Goal: Entertainment & Leisure: Consume media (video, audio)

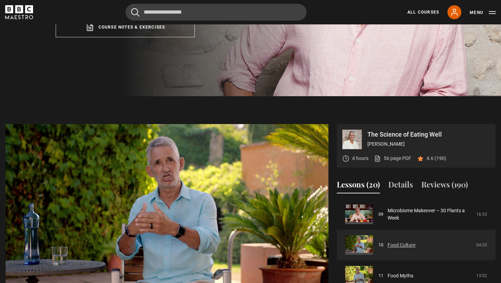
scroll to position [187, 0]
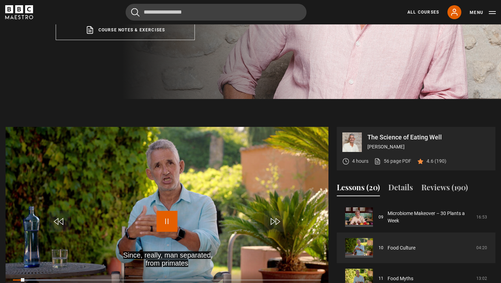
click at [171, 232] on span "Video Player" at bounding box center [167, 221] width 21 height 21
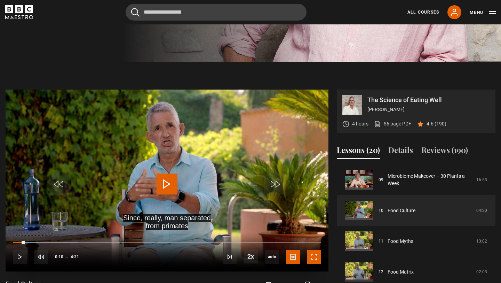
click at [307, 264] on span "Video Player" at bounding box center [314, 257] width 14 height 14
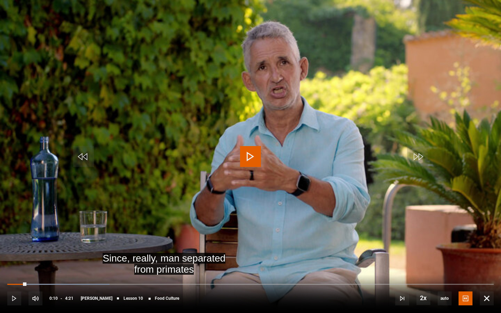
click at [250, 154] on span "Video Player" at bounding box center [250, 156] width 21 height 21
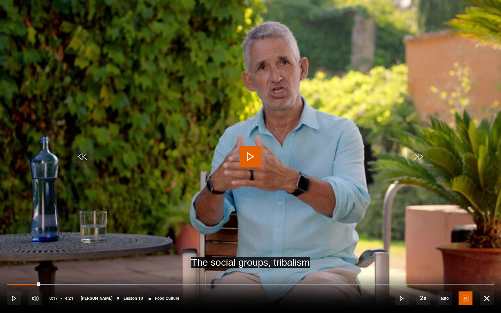
click at [243, 190] on video "Video Player" at bounding box center [250, 156] width 501 height 313
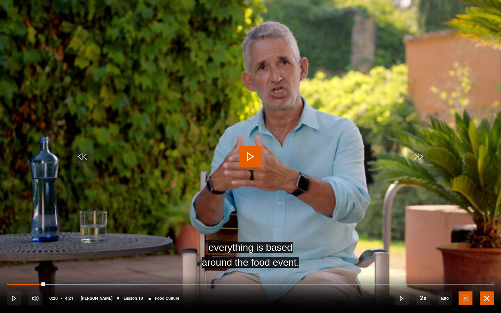
click at [491, 282] on span "Video Player" at bounding box center [487, 299] width 14 height 14
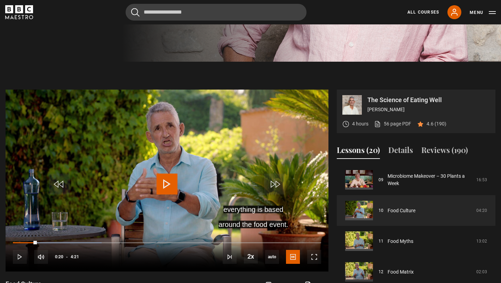
click at [2, 13] on div "Cancel Courses Previous courses Next courses Agatha Christie Writing 12 Related…" at bounding box center [250, 12] width 501 height 17
click at [10, 12] on icon "BBC Maestro" at bounding box center [9, 9] width 8 height 8
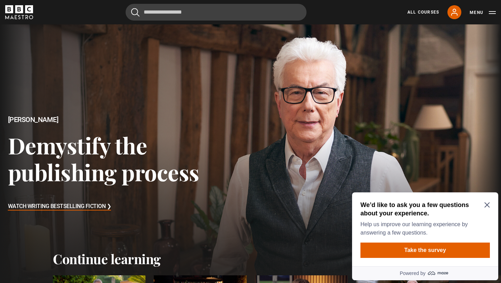
click at [487, 205] on icon "Close Maze Prompt" at bounding box center [487, 204] width 5 height 5
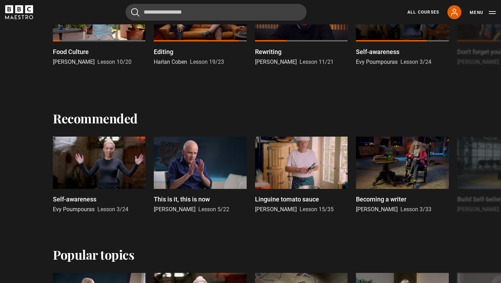
scroll to position [287, 0]
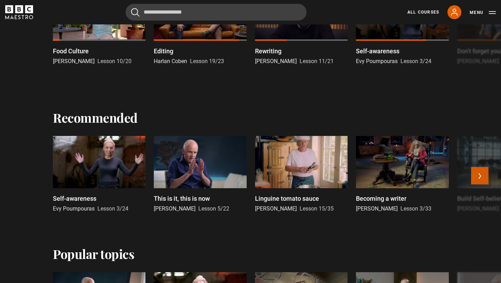
click at [480, 177] on button "Next" at bounding box center [479, 175] width 17 height 17
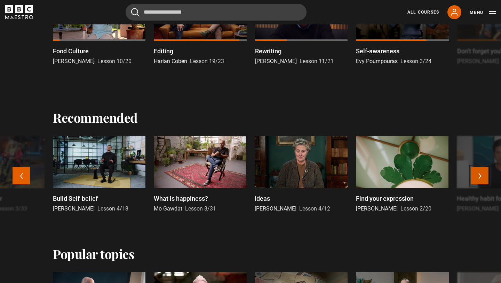
click at [480, 177] on button "Next" at bounding box center [479, 175] width 17 height 17
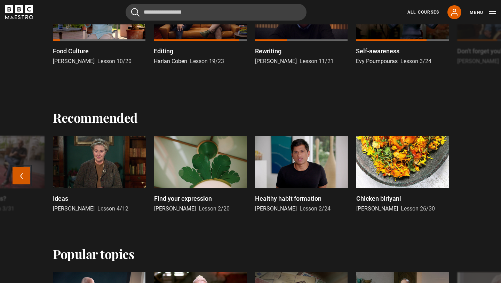
click at [26, 171] on button "Previous" at bounding box center [21, 175] width 17 height 17
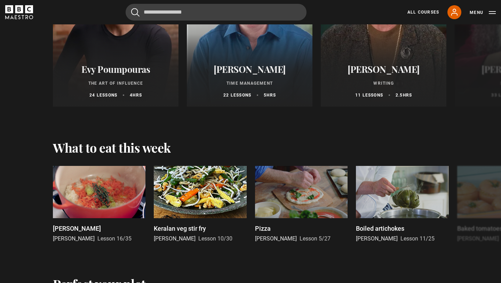
scroll to position [894, 0]
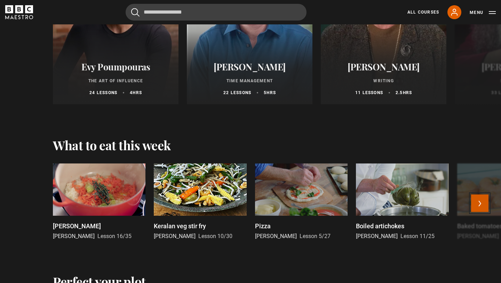
click at [476, 207] on button "Next" at bounding box center [479, 202] width 17 height 17
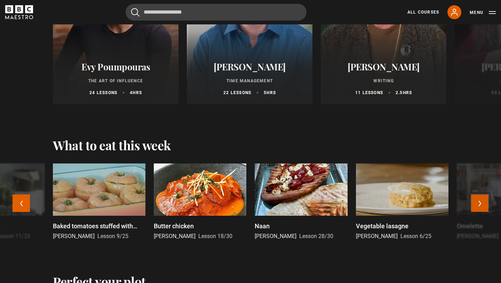
click at [476, 207] on button "Next" at bounding box center [479, 202] width 17 height 17
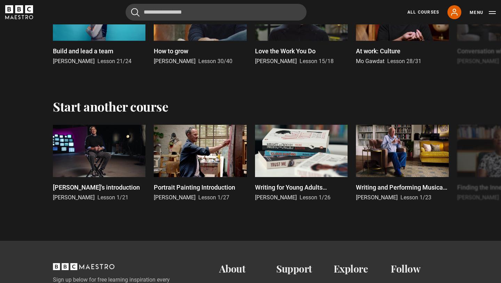
scroll to position [1342, 0]
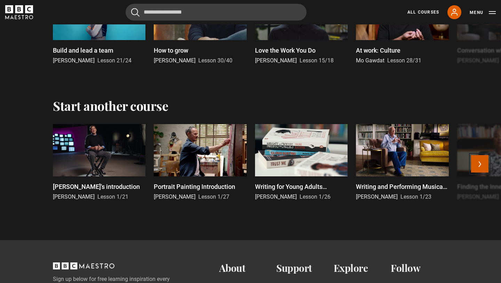
click at [480, 163] on button "Next" at bounding box center [479, 163] width 17 height 17
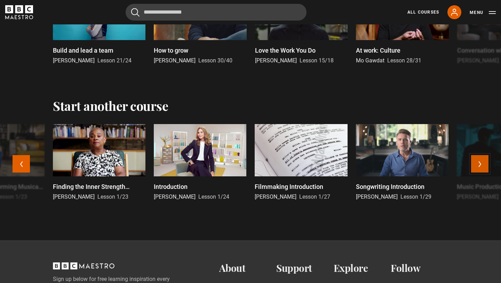
click at [480, 163] on button "Next" at bounding box center [479, 163] width 17 height 17
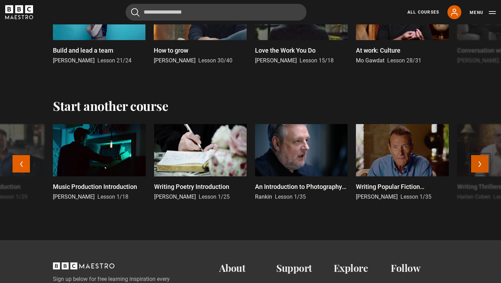
click at [480, 163] on button "Next" at bounding box center [479, 163] width 17 height 17
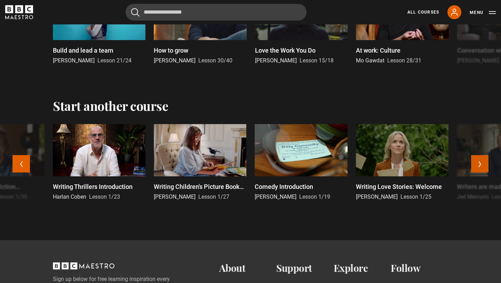
click at [480, 163] on button "Next" at bounding box center [479, 163] width 17 height 17
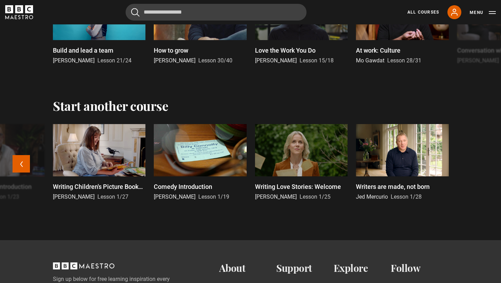
click at [413, 153] on div at bounding box center [402, 150] width 93 height 52
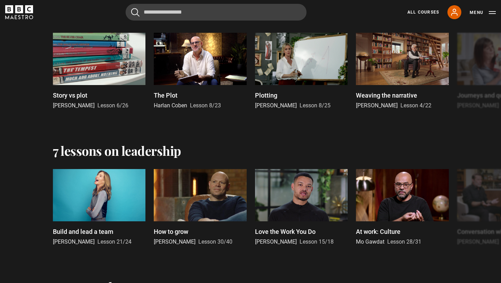
scroll to position [1159, 0]
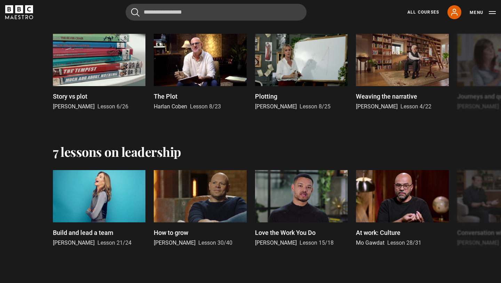
click at [306, 155] on div "7 lessons on leadership" at bounding box center [251, 151] width 396 height 15
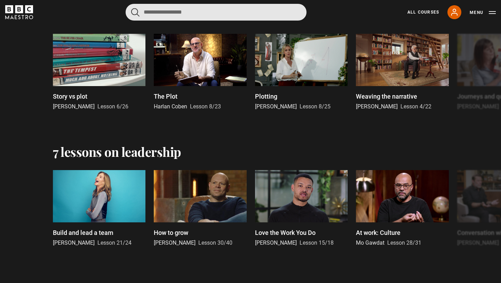
click at [240, 10] on input "Search" at bounding box center [216, 12] width 181 height 17
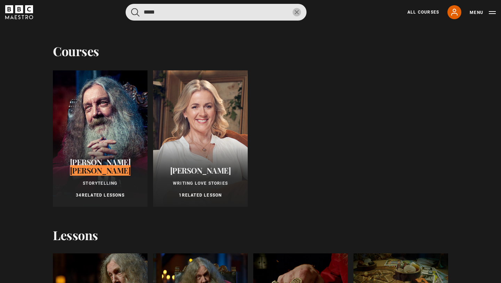
type input "*****"
click at [131, 8] on button "submit" at bounding box center [135, 12] width 8 height 9
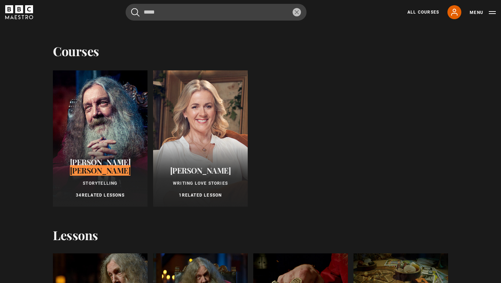
click at [109, 170] on mark "Moore" at bounding box center [100, 170] width 61 height 10
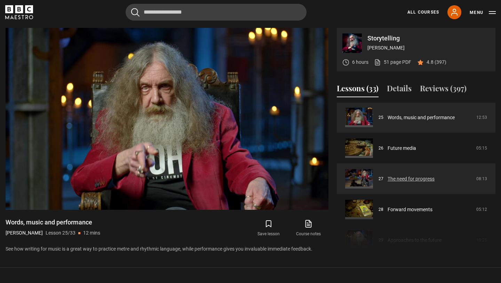
scroll to position [769, 0]
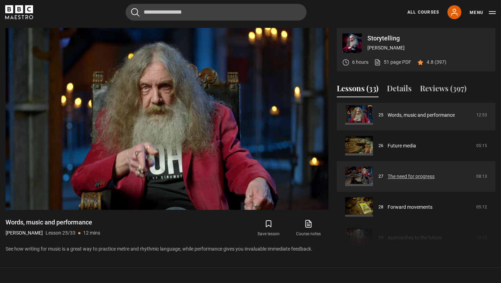
click at [415, 180] on link "The need for progress" at bounding box center [411, 176] width 47 height 7
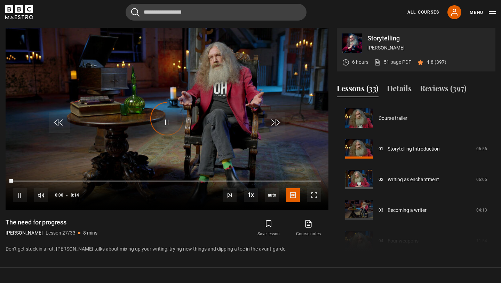
scroll to position [797, 0]
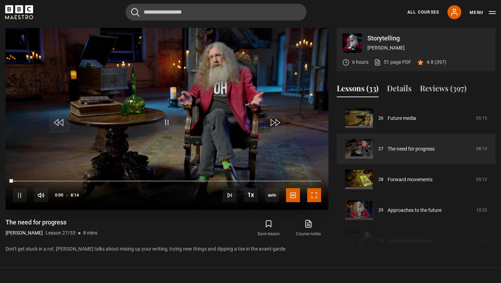
click at [309, 193] on span "Video Player" at bounding box center [314, 195] width 14 height 14
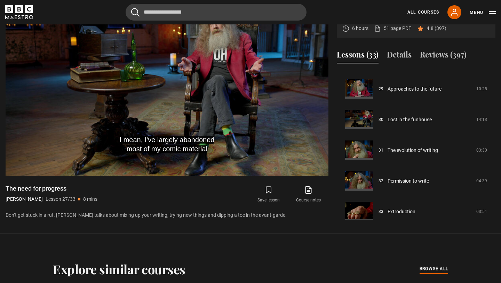
scroll to position [891, 0]
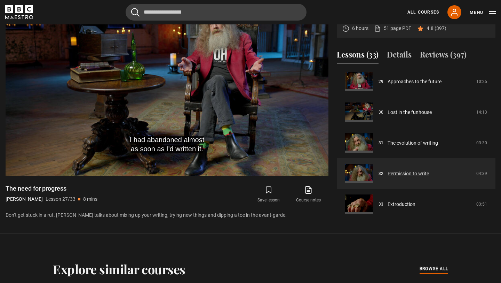
click at [416, 173] on link "Permission to write" at bounding box center [408, 173] width 41 height 7
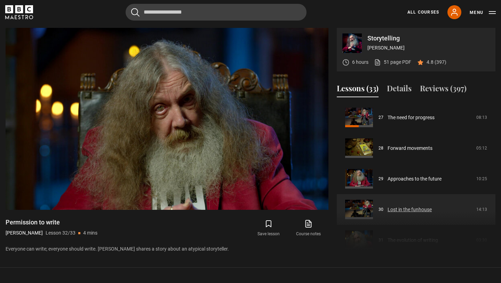
scroll to position [823, 0]
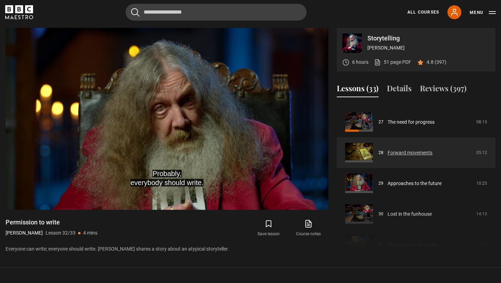
click at [393, 153] on link "Forward movements" at bounding box center [410, 152] width 45 height 7
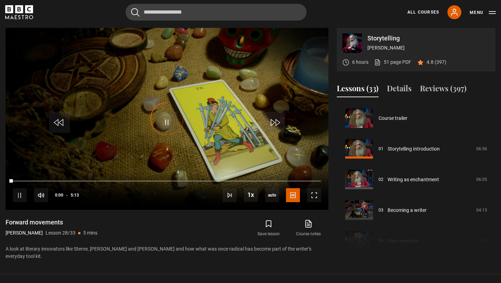
scroll to position [827, 0]
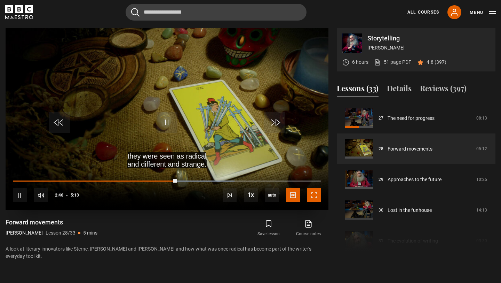
click at [319, 193] on span "Video Player" at bounding box center [314, 195] width 14 height 14
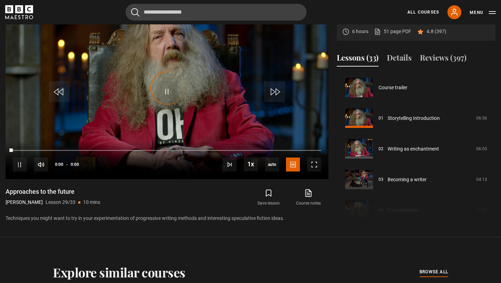
scroll to position [858, 0]
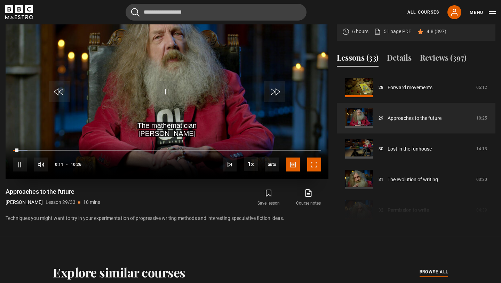
click at [312, 165] on span "Video Player" at bounding box center [314, 164] width 14 height 14
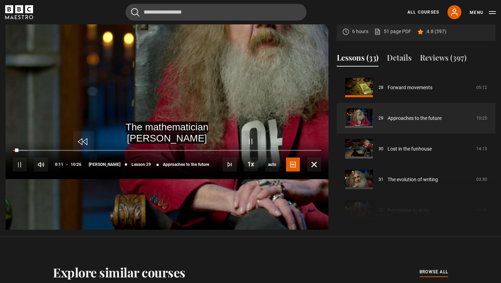
scroll to position [314, 0]
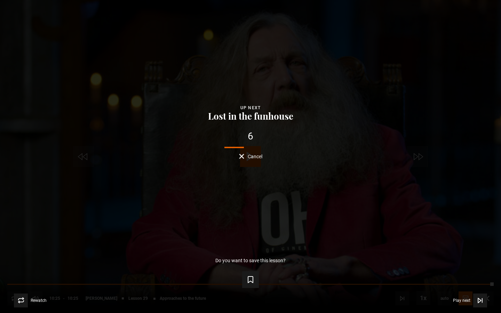
click at [244, 156] on button "Cancel" at bounding box center [250, 156] width 23 height 5
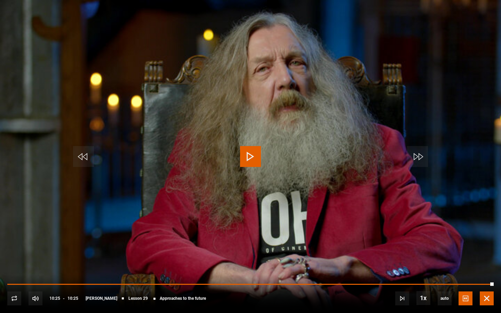
click at [489, 282] on span "Video Player" at bounding box center [487, 299] width 14 height 14
